Goal: Information Seeking & Learning: Learn about a topic

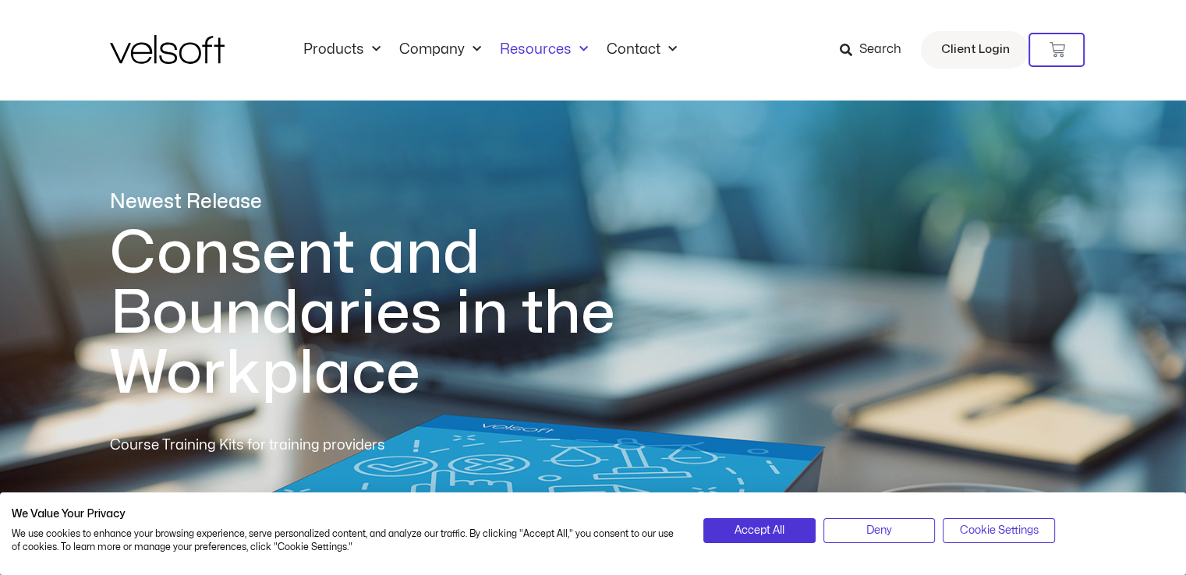
click at [564, 51] on link "Resources" at bounding box center [543, 49] width 107 height 17
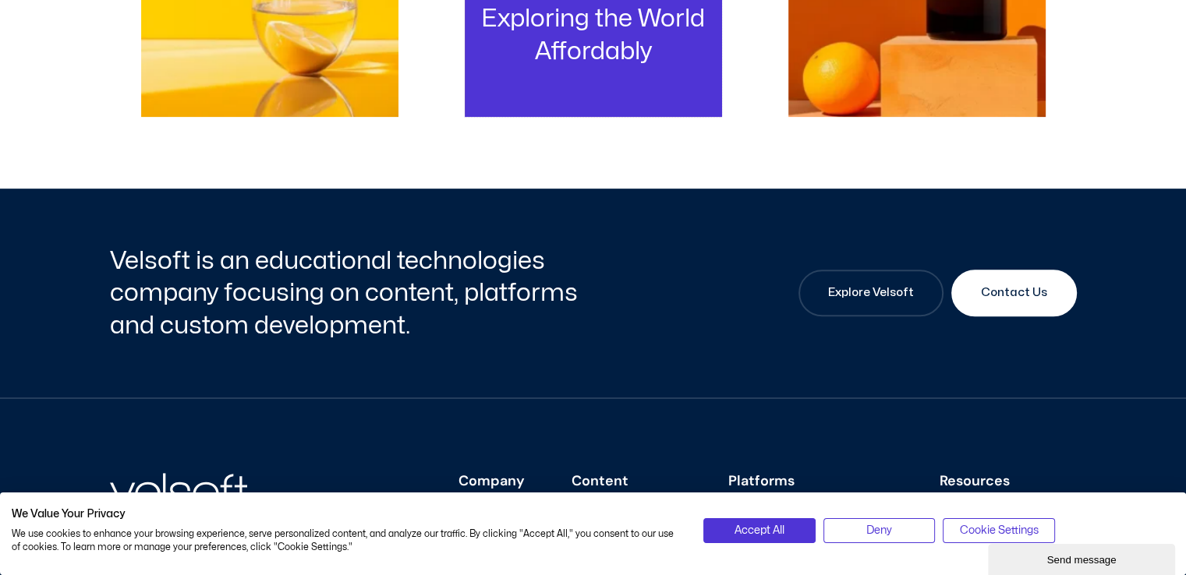
scroll to position [702, 0]
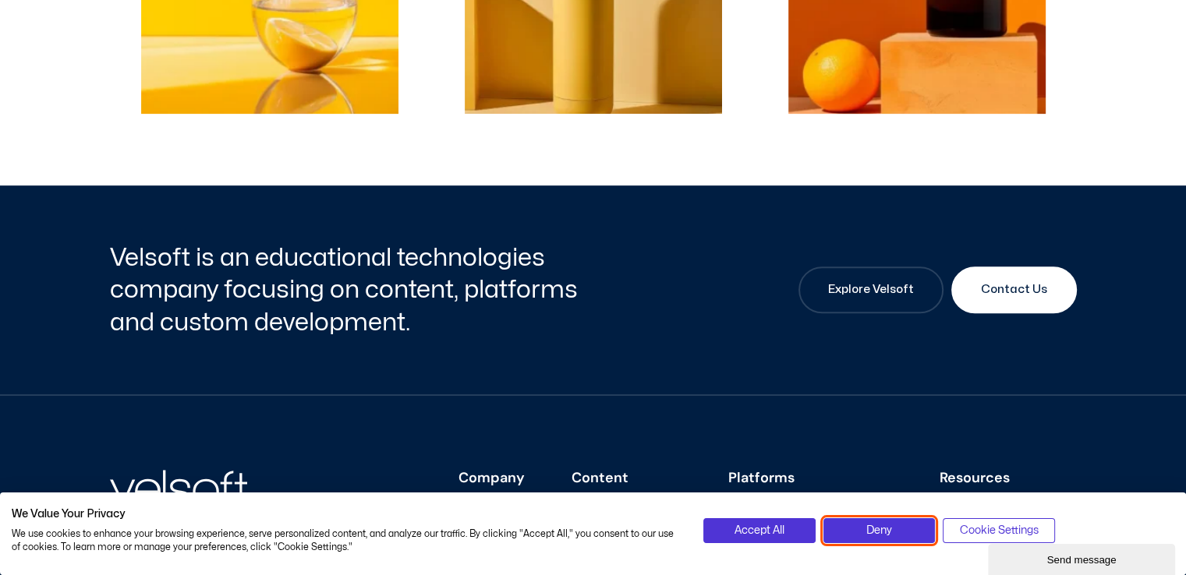
click at [892, 528] on button "Deny" at bounding box center [878, 530] width 111 height 25
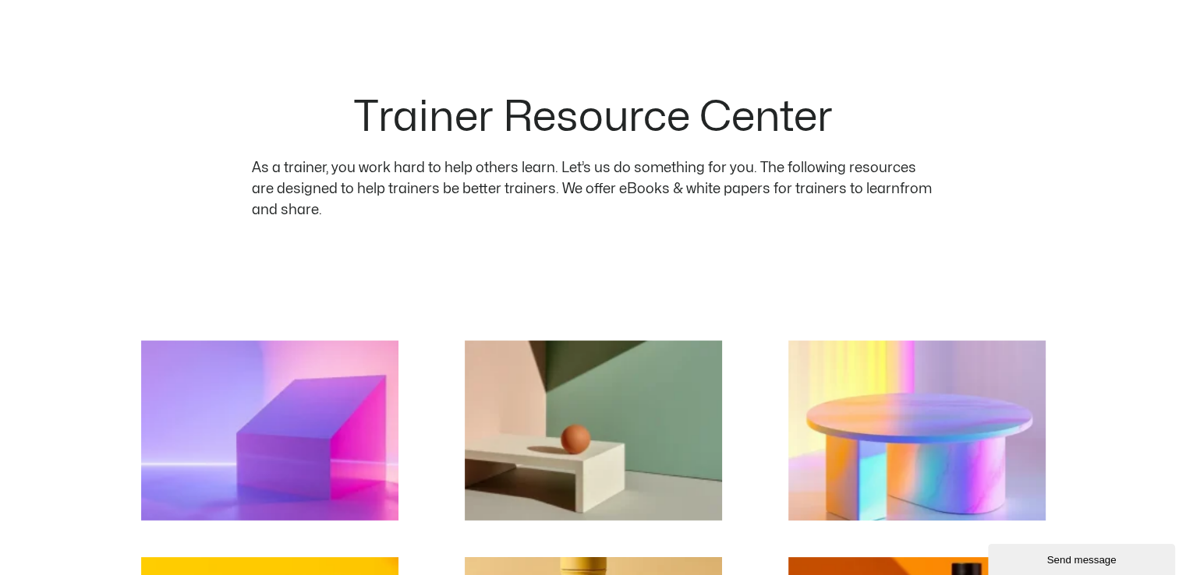
scroll to position [0, 0]
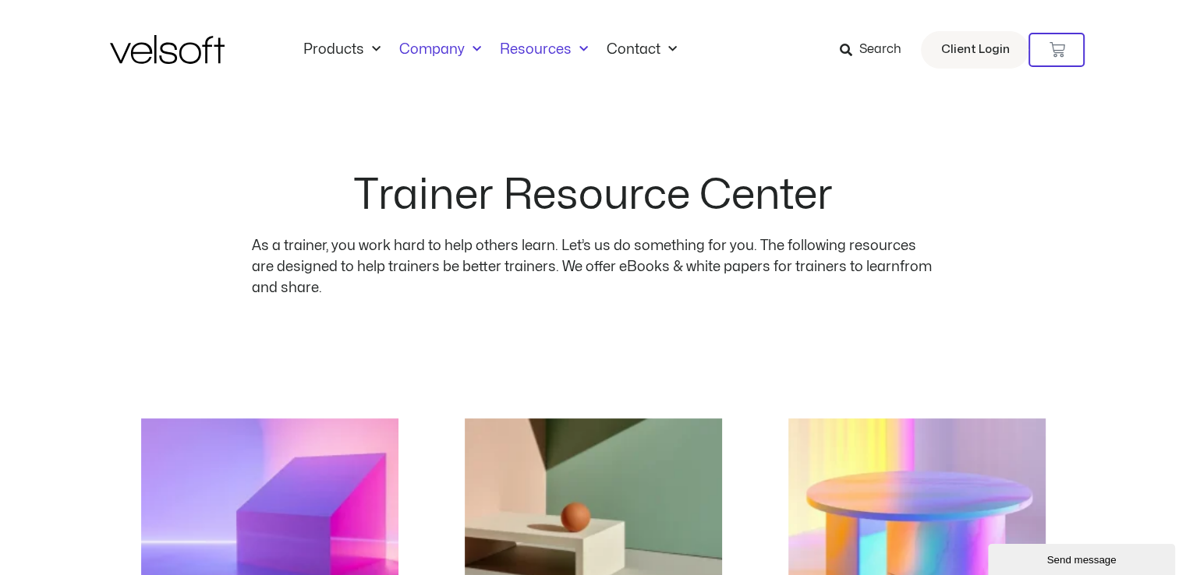
click at [433, 48] on link "Company" at bounding box center [440, 49] width 101 height 17
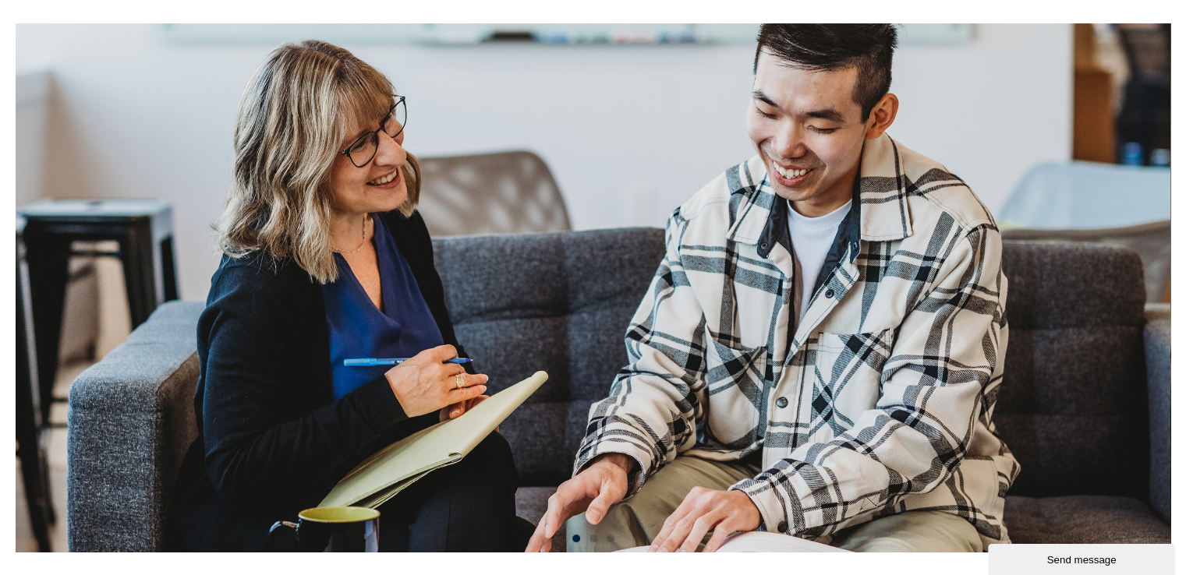
scroll to position [546, 0]
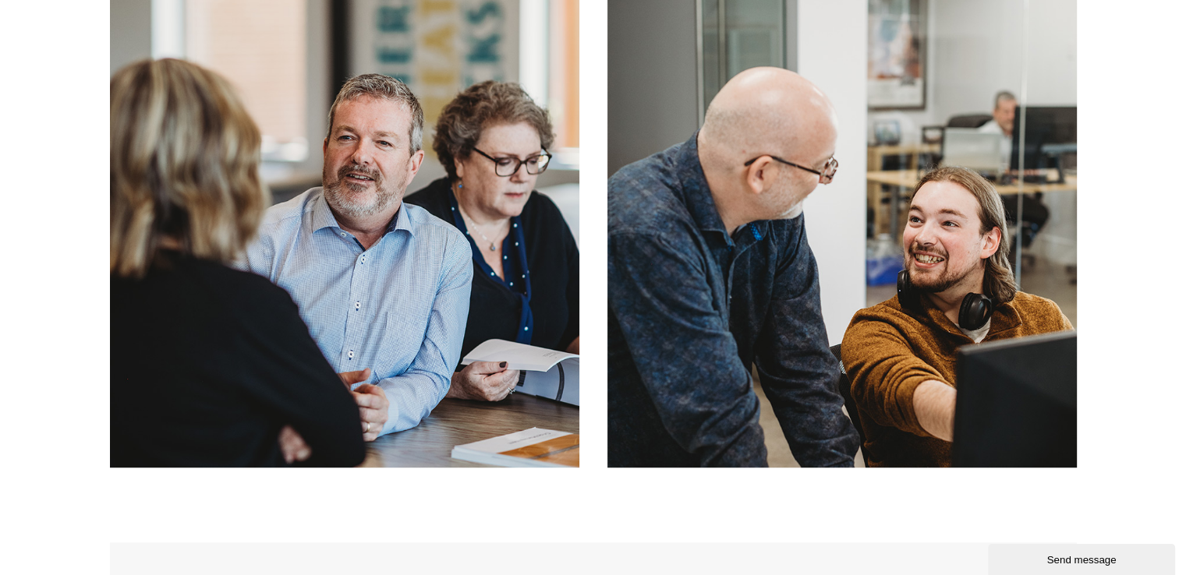
click at [716, 175] on img at bounding box center [841, 232] width 469 height 469
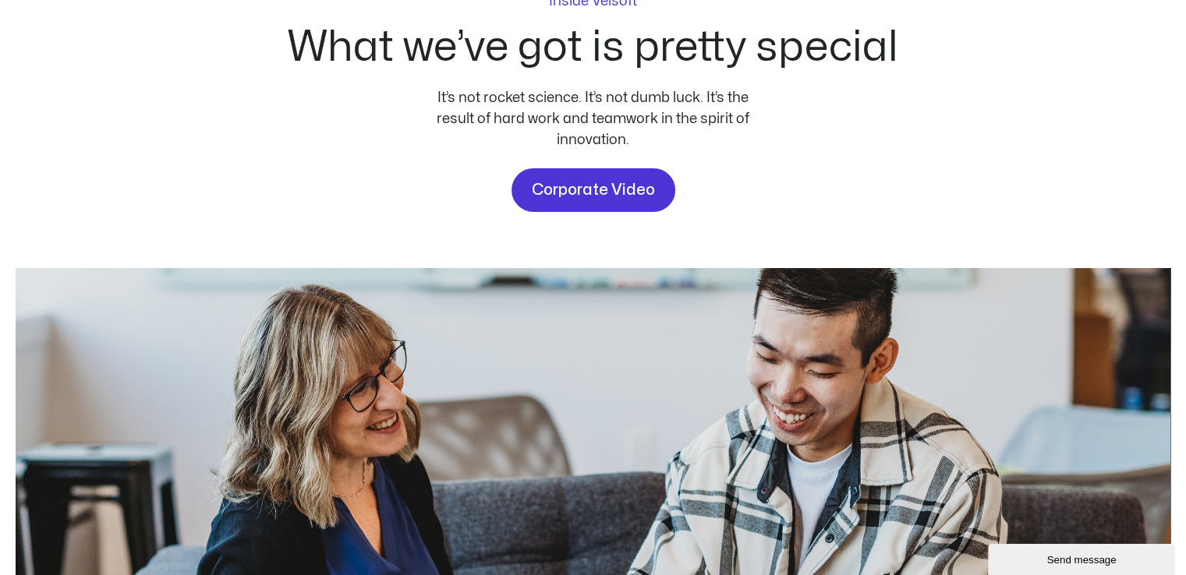
scroll to position [0, 0]
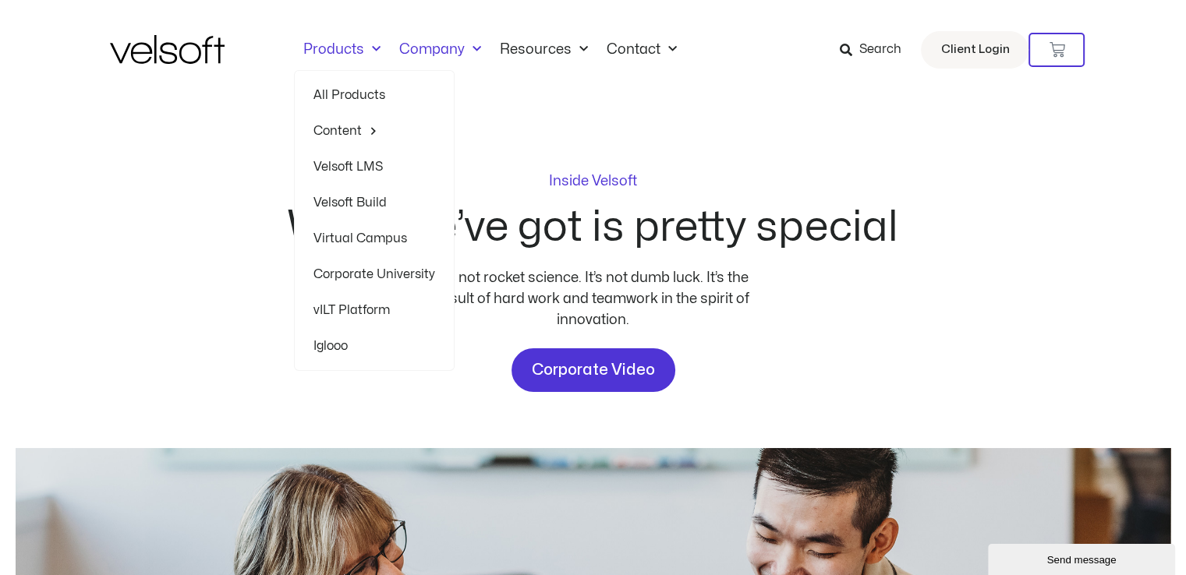
click at [355, 93] on link "All Products" at bounding box center [374, 95] width 122 height 36
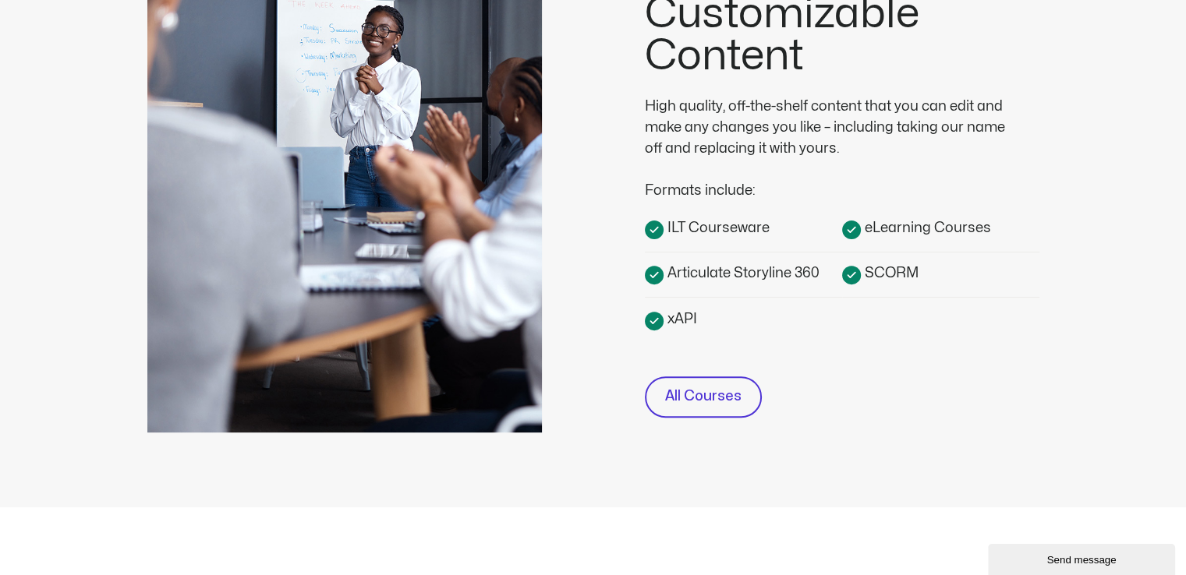
scroll to position [390, 0]
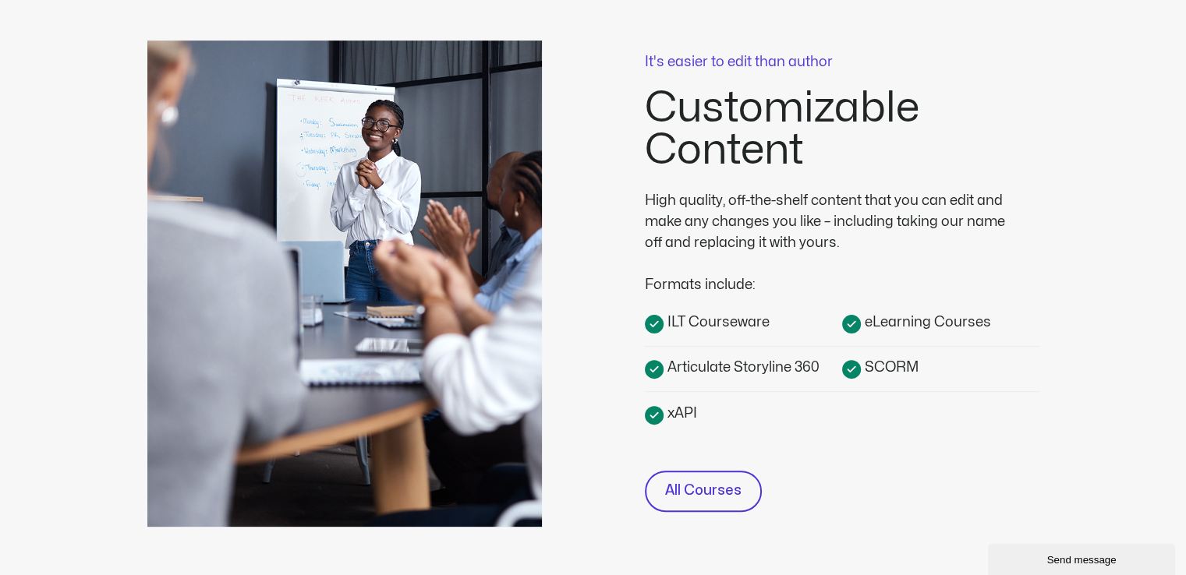
click at [769, 338] on li "ILT Courseware" at bounding box center [743, 329] width 197 height 36
click at [728, 500] on span "All Courses" at bounding box center [703, 491] width 76 height 23
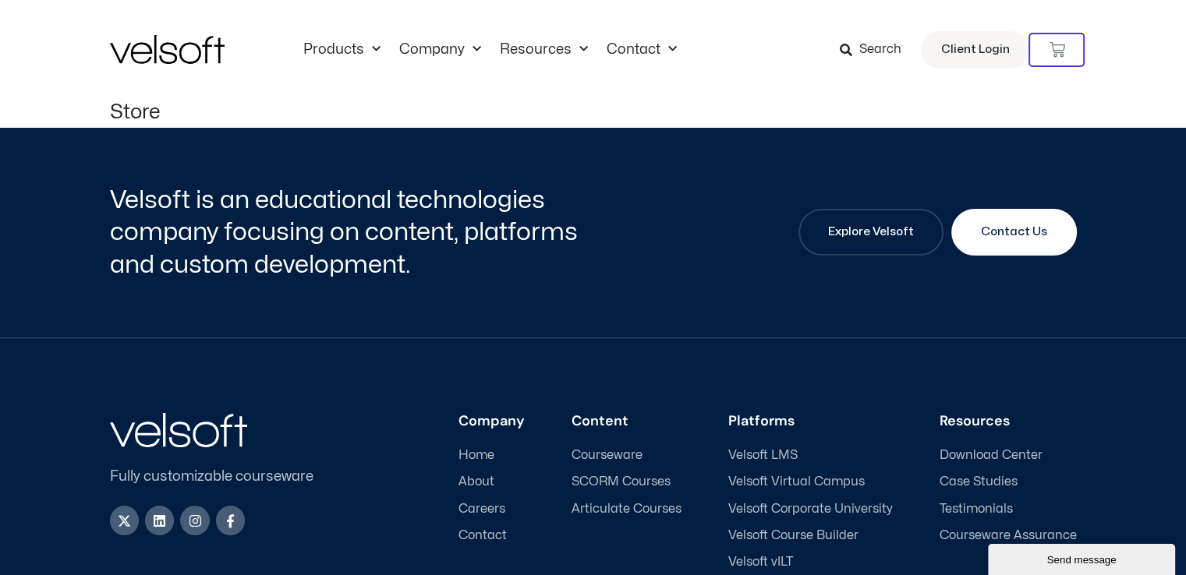
click at [262, 126] on article "Store" at bounding box center [593, 114] width 967 height 28
click at [262, 104] on h1 "Store" at bounding box center [593, 112] width 967 height 24
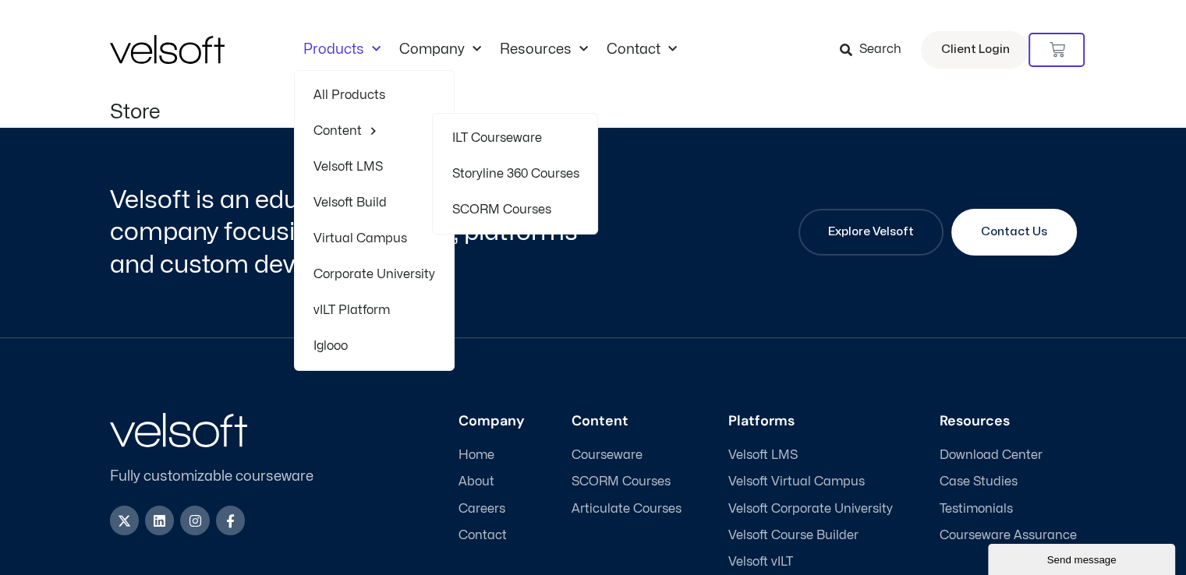
click at [535, 172] on link "Storyline 360 Courses" at bounding box center [514, 174] width 127 height 36
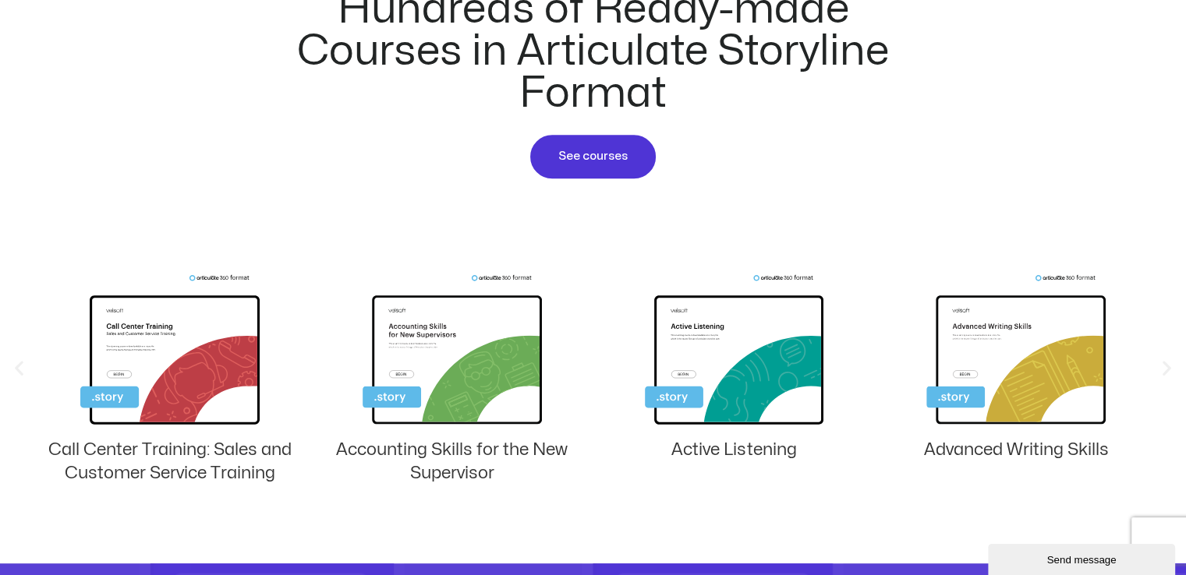
scroll to position [1013, 0]
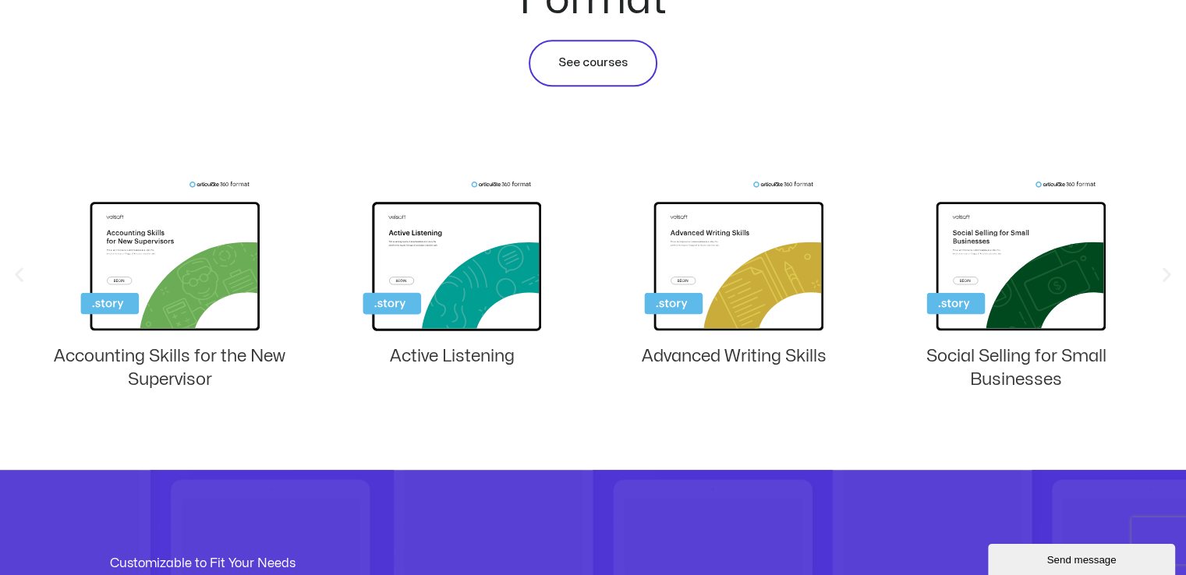
click at [583, 54] on span "See courses" at bounding box center [592, 63] width 69 height 19
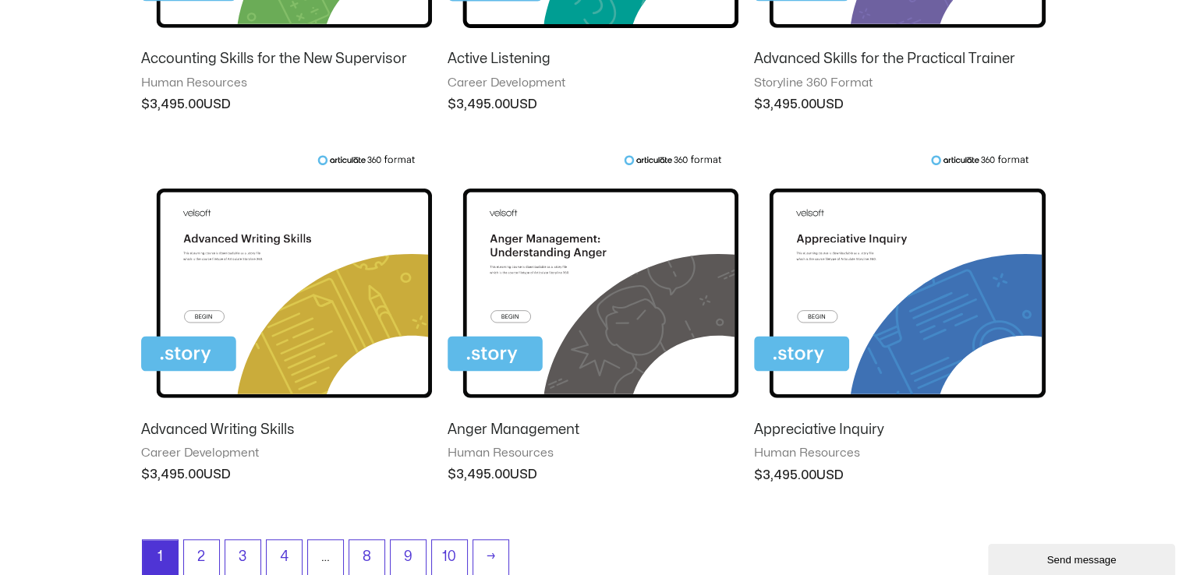
scroll to position [1481, 0]
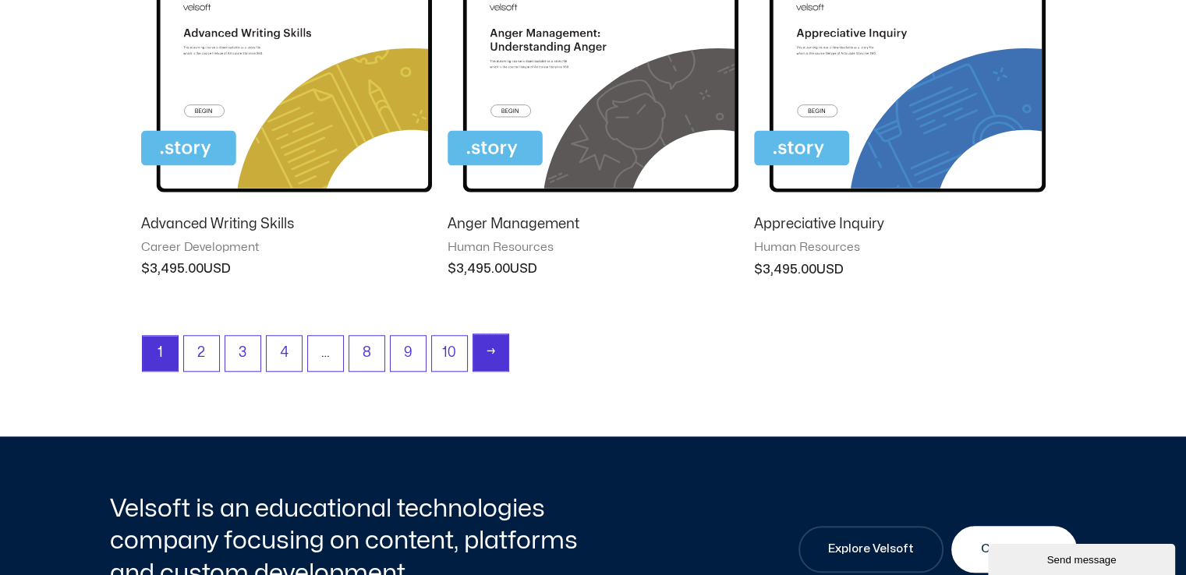
click at [484, 349] on link "→" at bounding box center [490, 352] width 35 height 37
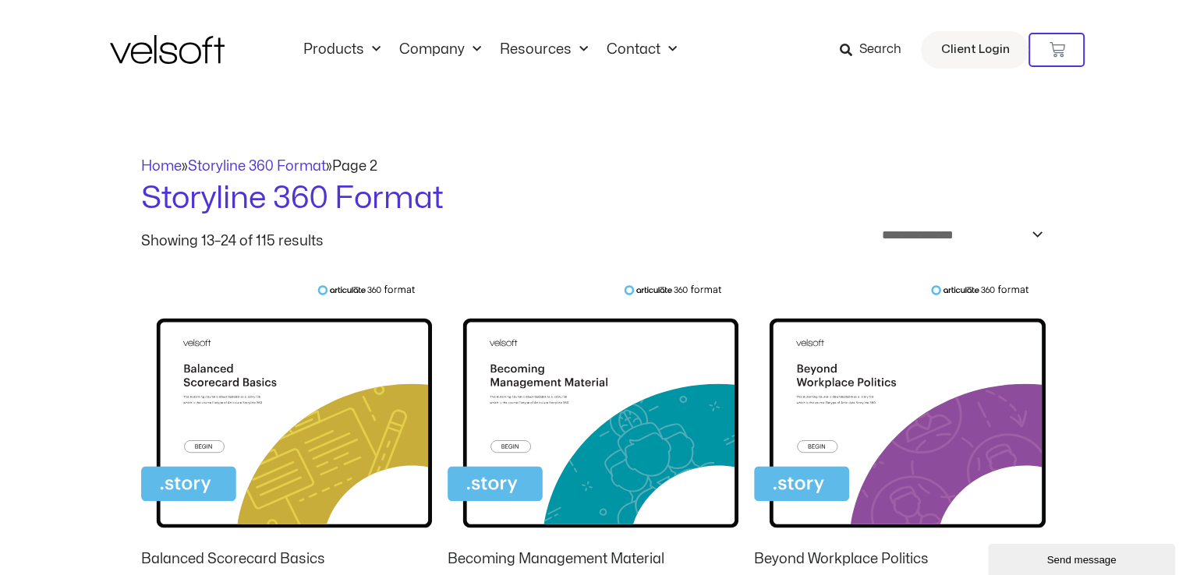
click at [870, 48] on span "Search" at bounding box center [879, 50] width 42 height 20
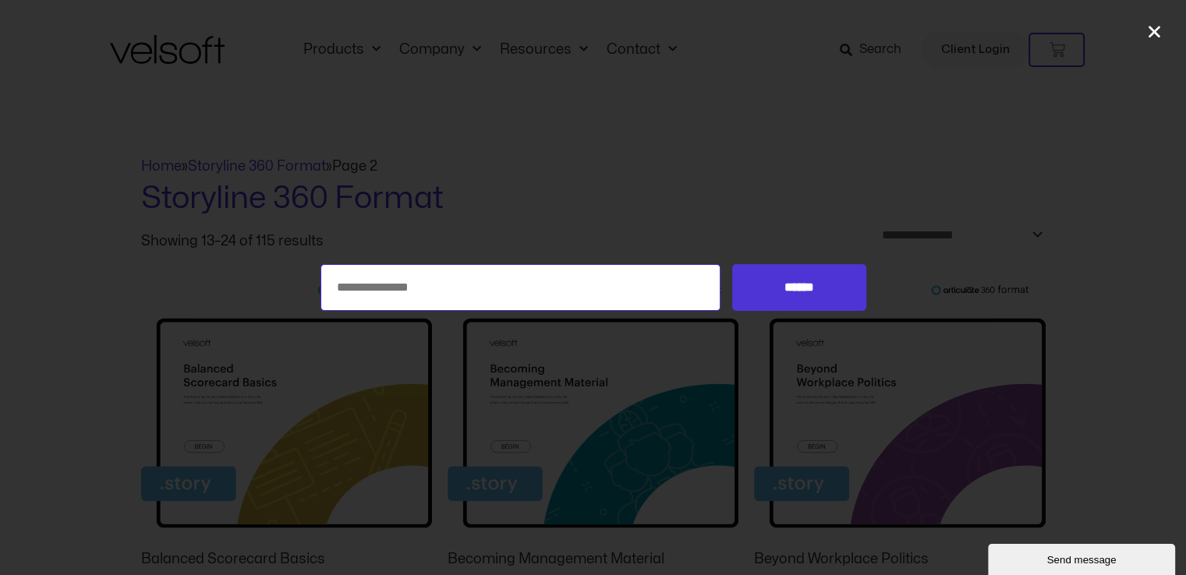
click at [485, 291] on input "Search for:" at bounding box center [520, 287] width 401 height 47
type input "*****"
click at [732, 264] on input "******" at bounding box center [798, 287] width 133 height 47
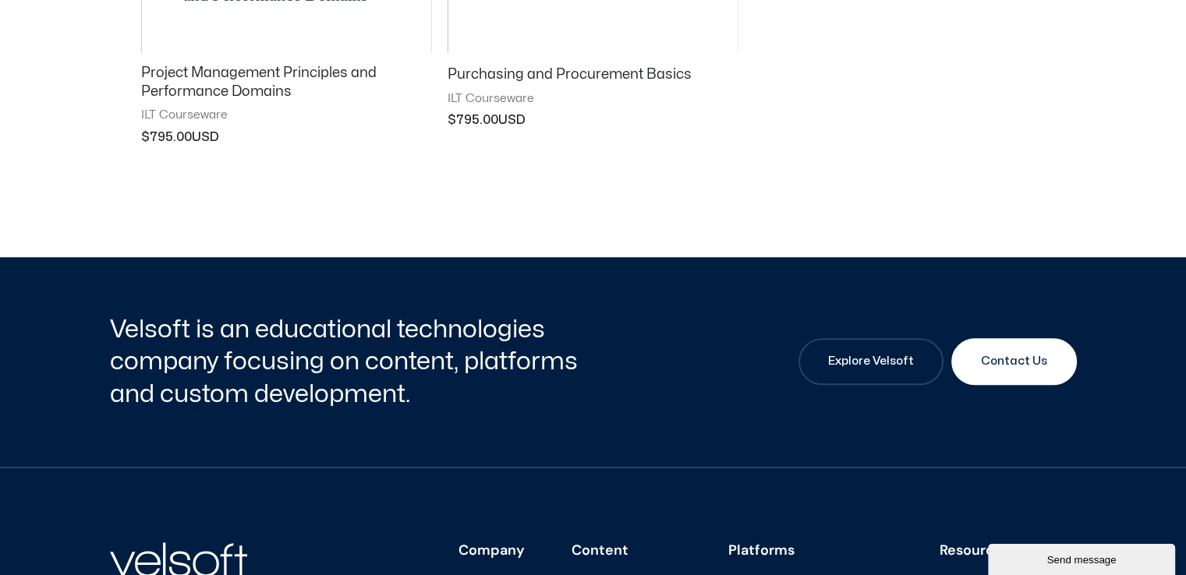
scroll to position [1169, 0]
